Goal: Task Accomplishment & Management: Complete application form

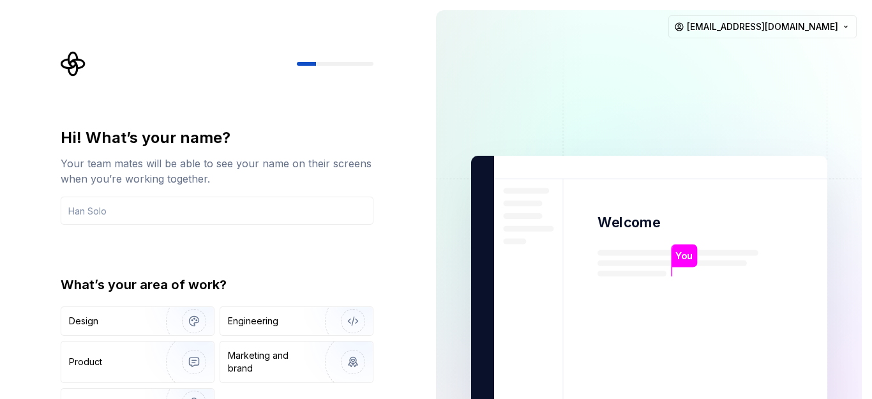
click at [683, 258] on p "You" at bounding box center [684, 256] width 17 height 14
click at [762, 25] on html "Hi! What’s your name? Your team mates will be able to see your name on their sc…" at bounding box center [436, 199] width 872 height 399
click at [559, 85] on html "Hi! What’s your name? Your team mates will be able to see your name on their sc…" at bounding box center [436, 199] width 872 height 399
